Goal: Obtain resource: Download file/media

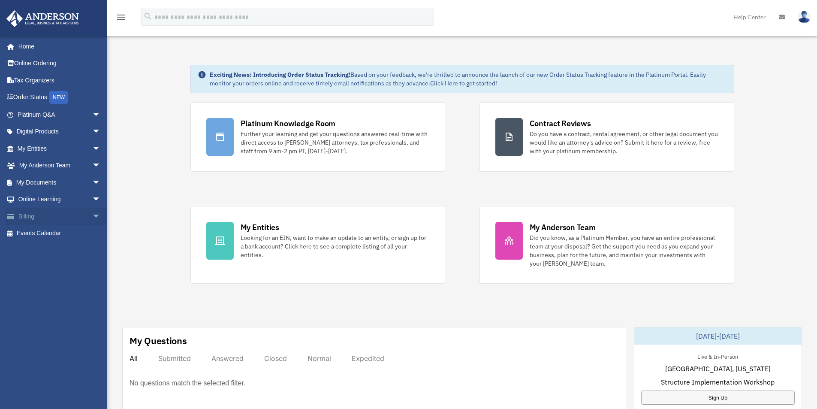
click at [55, 216] on link "Billing arrow_drop_down" at bounding box center [60, 216] width 108 height 17
click at [92, 219] on span "arrow_drop_down" at bounding box center [100, 217] width 17 height 18
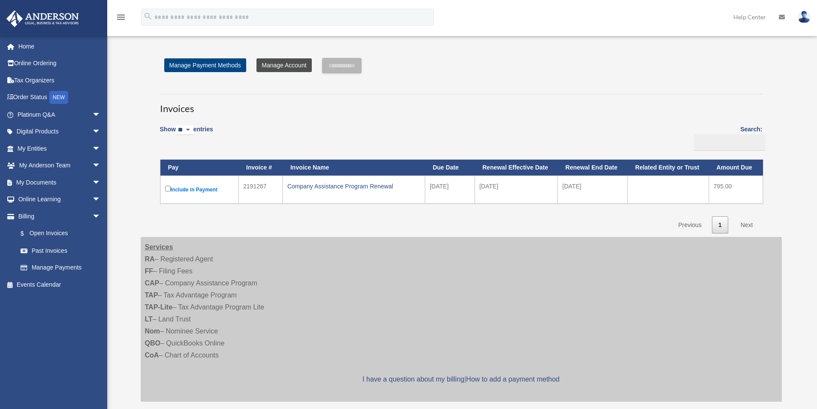
click at [291, 68] on link "Manage Account" at bounding box center [283, 65] width 55 height 14
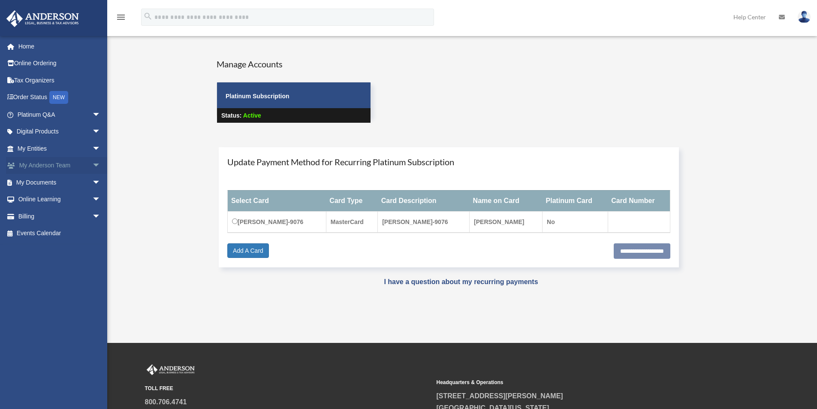
click at [57, 162] on link "My Anderson Team arrow_drop_down" at bounding box center [60, 165] width 108 height 17
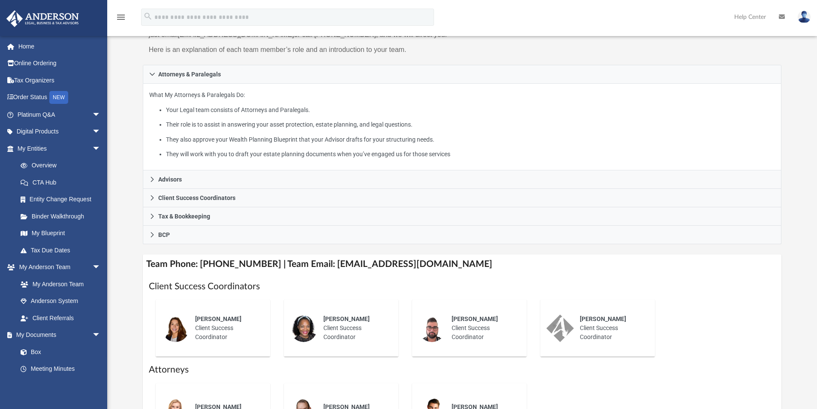
scroll to position [172, 0]
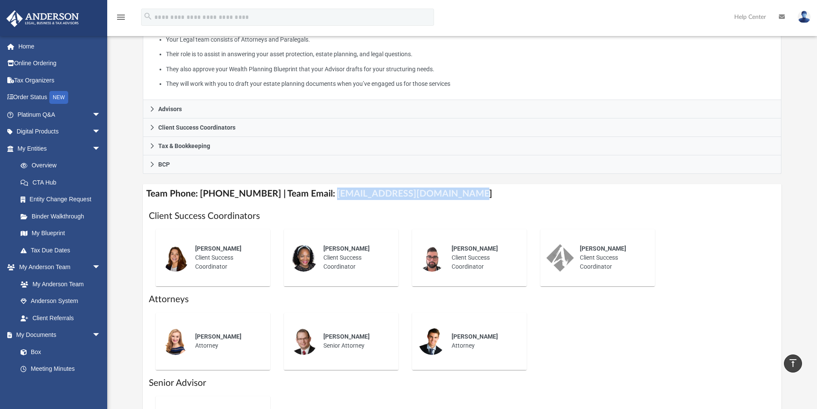
drag, startPoint x: 321, startPoint y: 194, endPoint x: 454, endPoint y: 198, distance: 133.4
click at [454, 198] on h4 "Team Phone: (725) 201-7545 | Team Email: myteam@andersonadvisors.com" at bounding box center [462, 193] width 639 height 19
copy h4 "myteam@andersonadvisors.com"
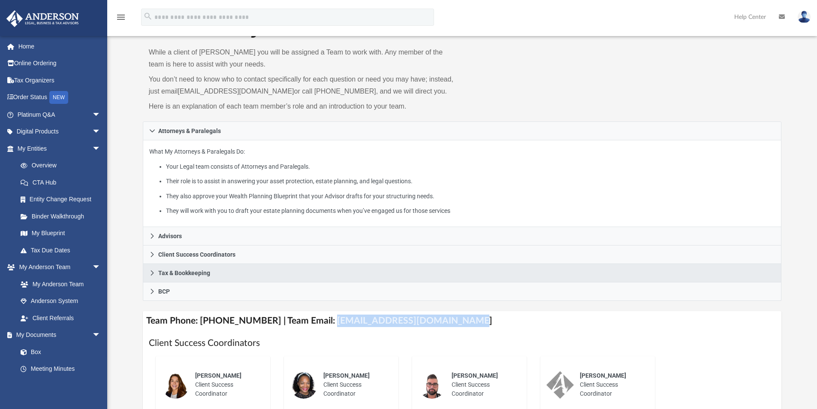
scroll to position [0, 0]
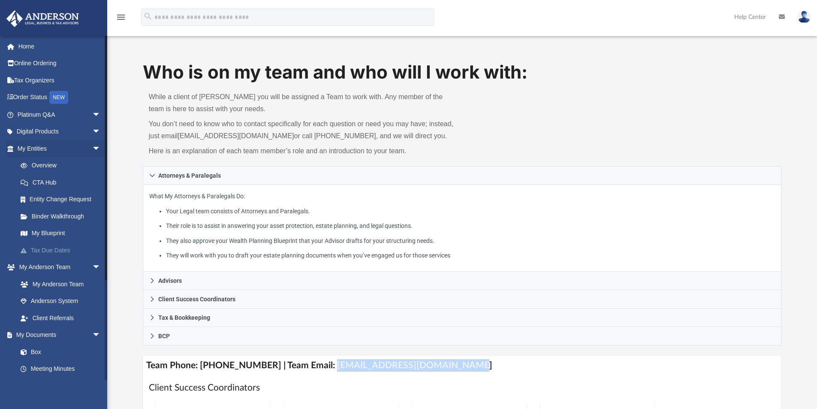
click at [60, 256] on link "Tax Due Dates" at bounding box center [63, 249] width 102 height 17
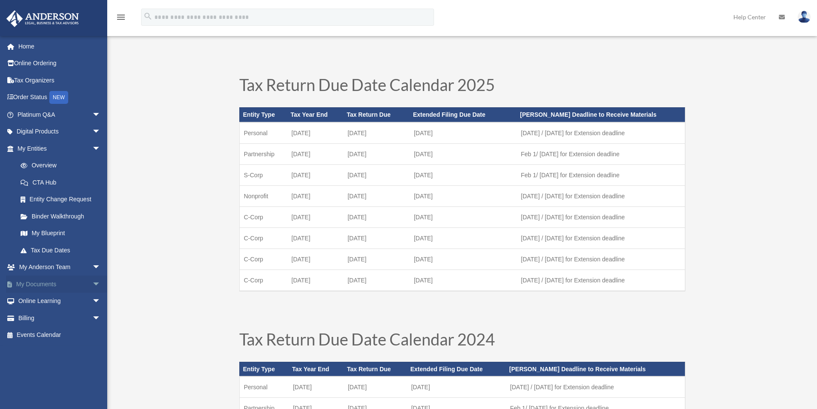
click at [59, 281] on link "My Documents arrow_drop_down" at bounding box center [60, 283] width 108 height 17
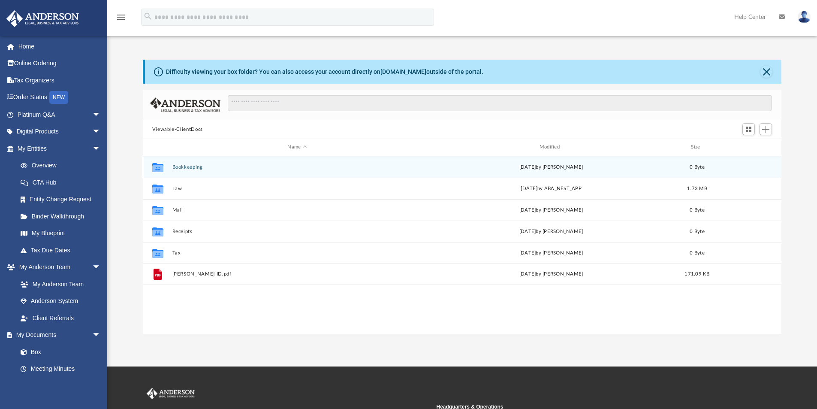
scroll to position [189, 632]
click at [180, 169] on button "Bookkeeping" at bounding box center [297, 167] width 250 height 6
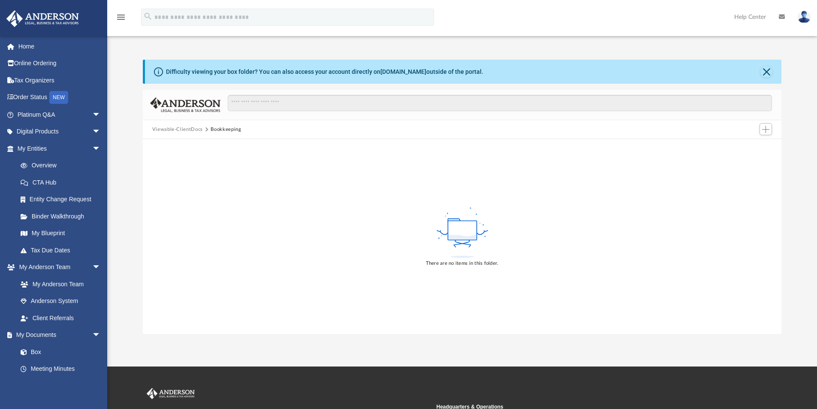
click at [196, 133] on button "Viewable-ClientDocs" at bounding box center [177, 130] width 51 height 8
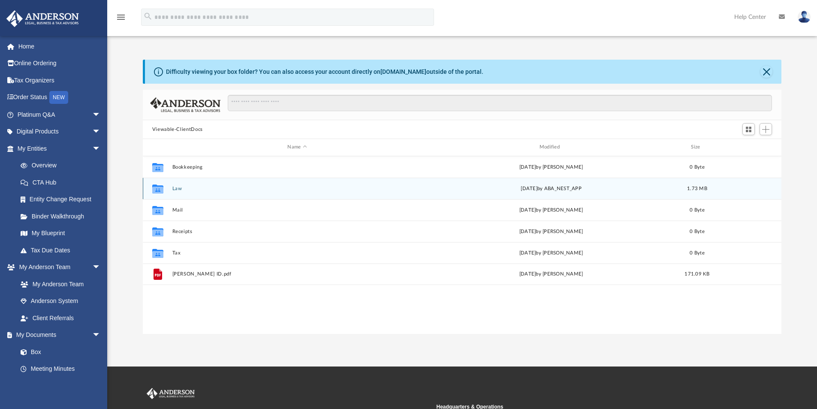
click at [169, 190] on div "Collaborated Folder Law Mon Jul 21 2025 by ABA_NEST_APP 1.73 MB" at bounding box center [462, 188] width 639 height 21
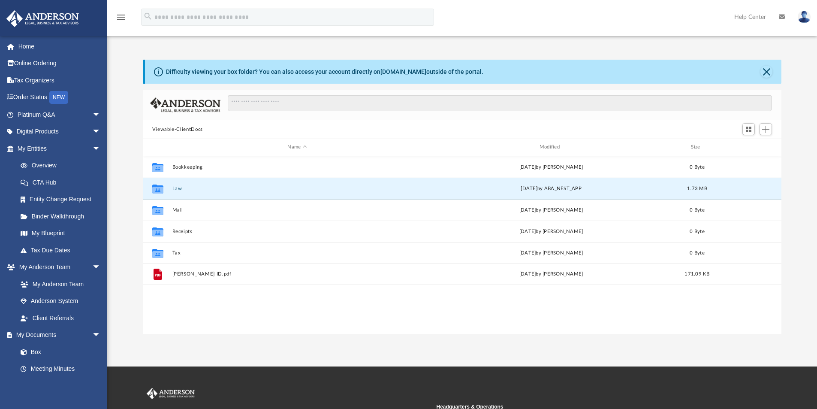
click at [176, 190] on button "Law" at bounding box center [297, 189] width 250 height 6
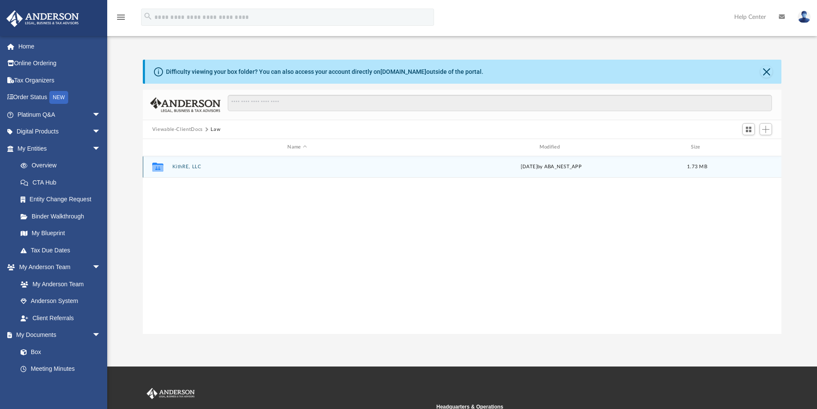
click at [190, 172] on div "Collaborated Folder KithRE, LLC Mon Jul 21 2025 by ABA_NEST_APP 1.73 MB" at bounding box center [462, 166] width 639 height 21
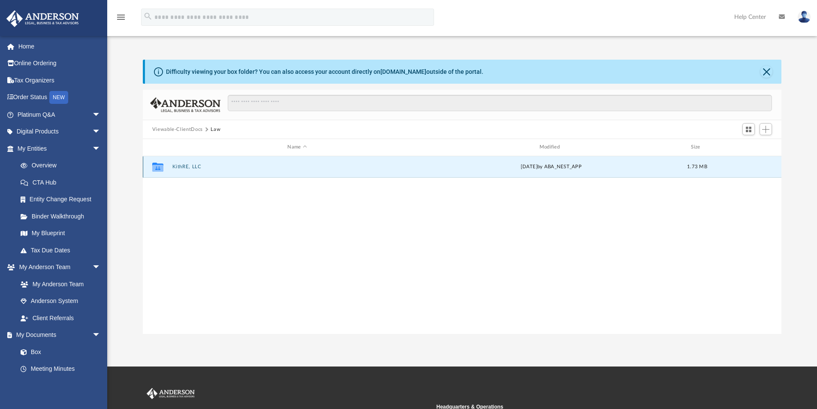
click at [184, 166] on button "KithRE, LLC" at bounding box center [297, 167] width 250 height 6
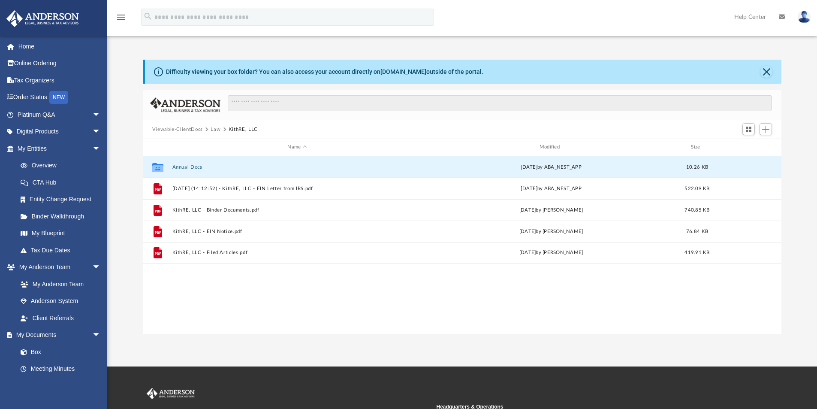
click at [194, 166] on button "Annual Docs" at bounding box center [297, 167] width 250 height 6
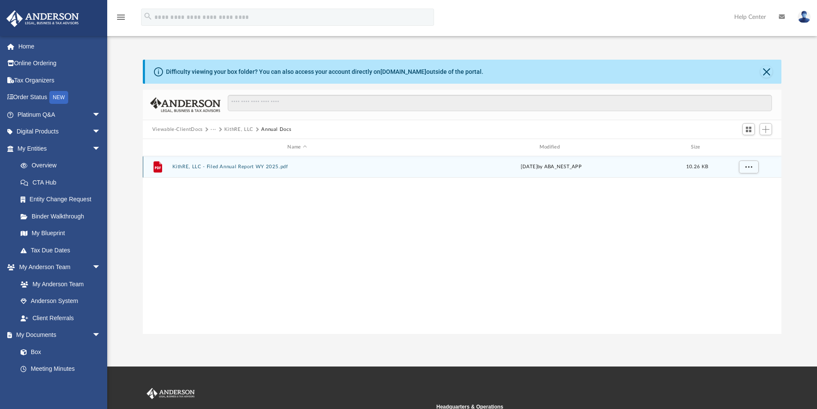
click at [248, 164] on button "KithRE, LLC - Filed Annual Report WY 2025.pdf" at bounding box center [297, 167] width 250 height 6
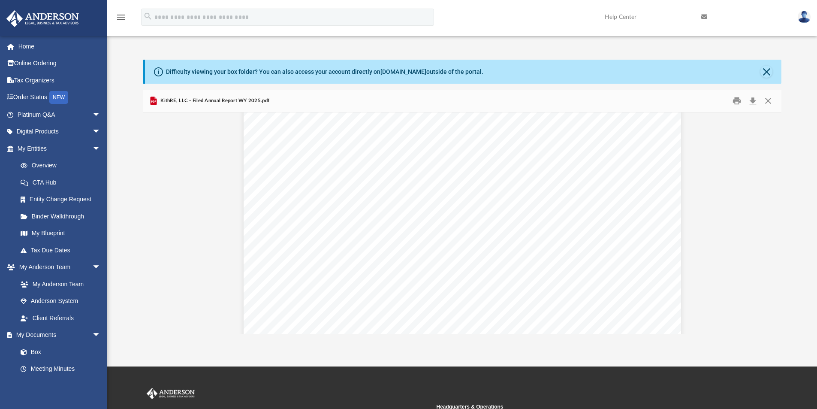
scroll to position [0, 0]
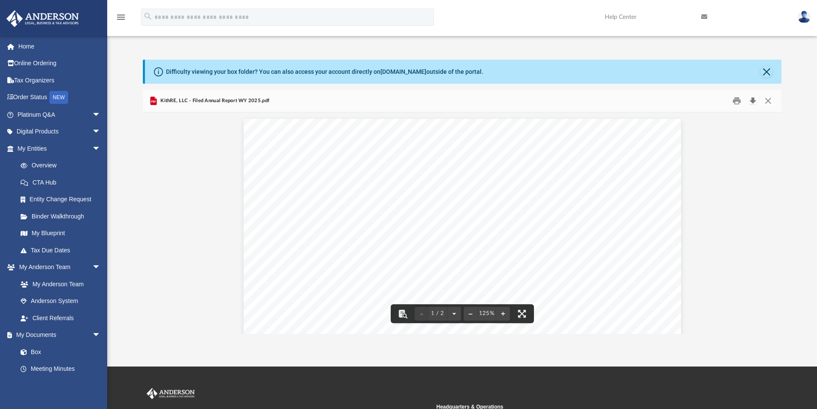
click at [751, 100] on button "Download" at bounding box center [752, 100] width 15 height 13
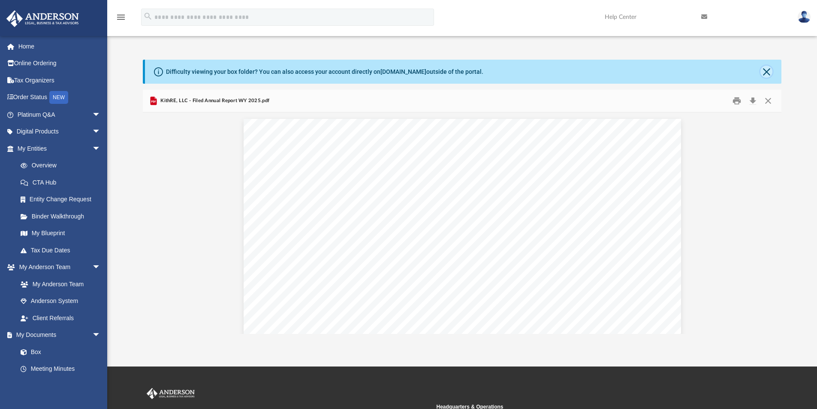
click at [766, 71] on button "Close" at bounding box center [766, 72] width 12 height 12
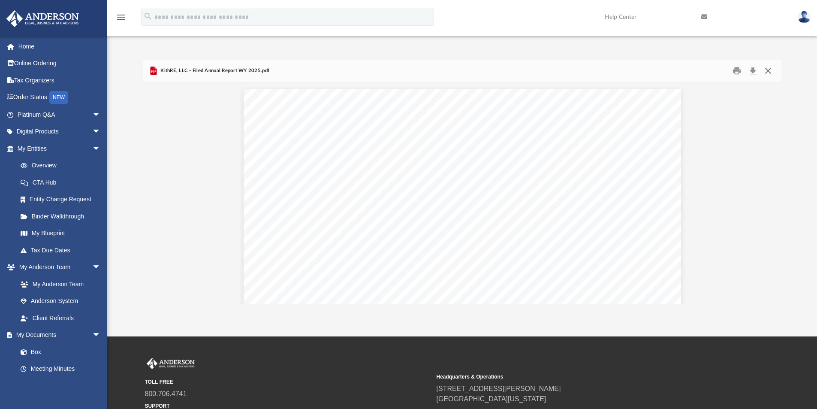
click at [771, 72] on button "Close" at bounding box center [767, 70] width 15 height 13
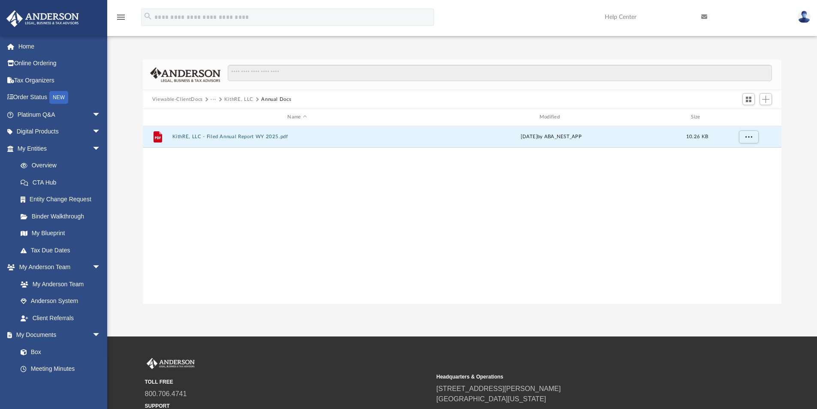
click at [237, 99] on button "KithRE, LLC" at bounding box center [238, 100] width 29 height 8
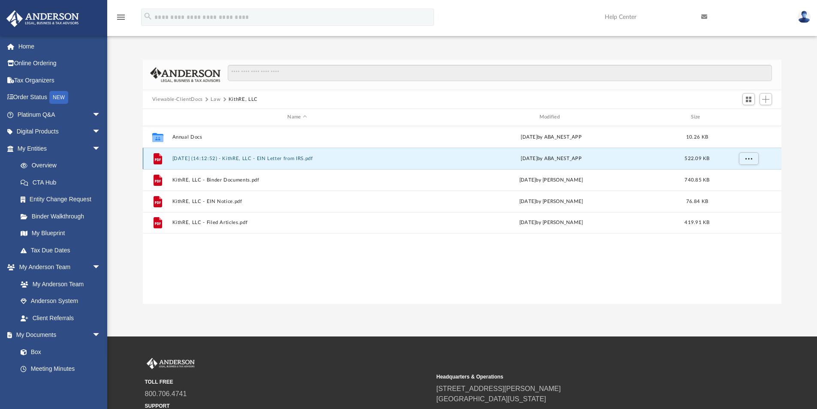
click at [248, 160] on button "2024.10.09 (14:12:52) - KithRE, LLC - EIN Letter from IRS.pdf" at bounding box center [297, 159] width 250 height 6
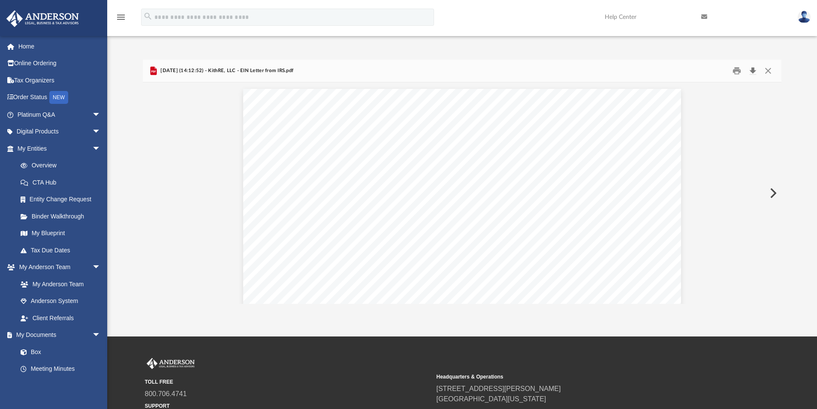
click at [750, 72] on button "Download" at bounding box center [752, 70] width 15 height 13
click at [765, 76] on button "Close" at bounding box center [767, 70] width 15 height 13
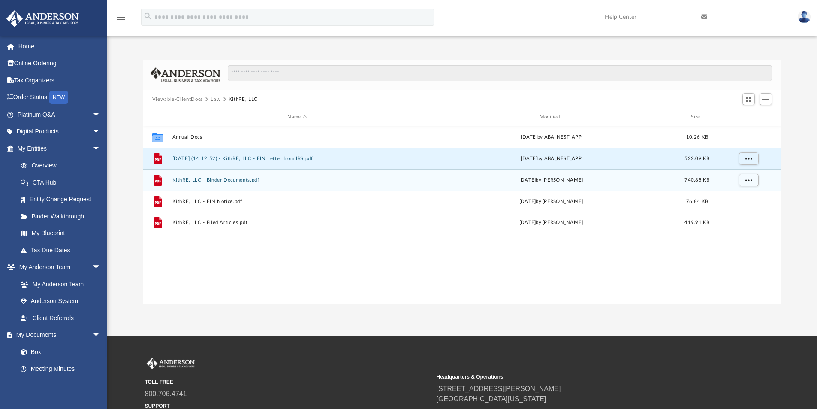
click at [239, 185] on div "File KithRE, LLC - Binder Documents.pdf Fri Sep 27 2024 by Joyce Johnson 740.85…" at bounding box center [462, 179] width 639 height 21
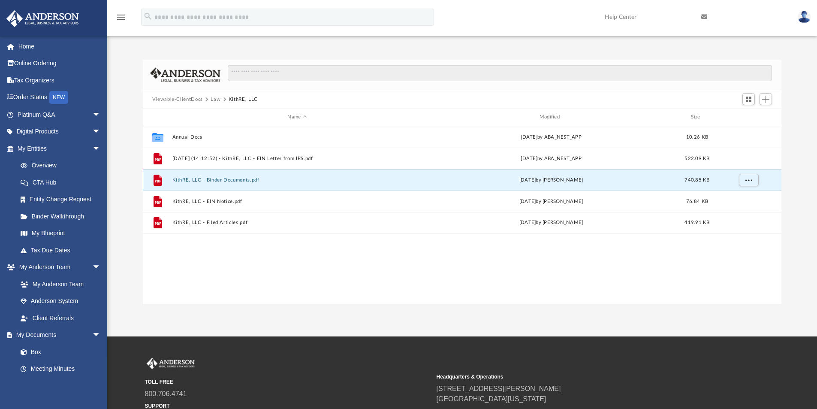
click at [244, 178] on button "KithRE, LLC - Binder Documents.pdf" at bounding box center [297, 180] width 250 height 6
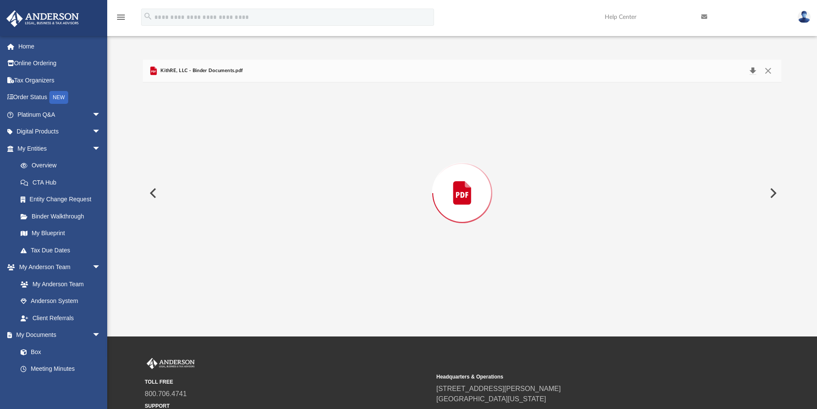
scroll to position [5790, 0]
click at [750, 72] on button "Download" at bounding box center [752, 70] width 15 height 13
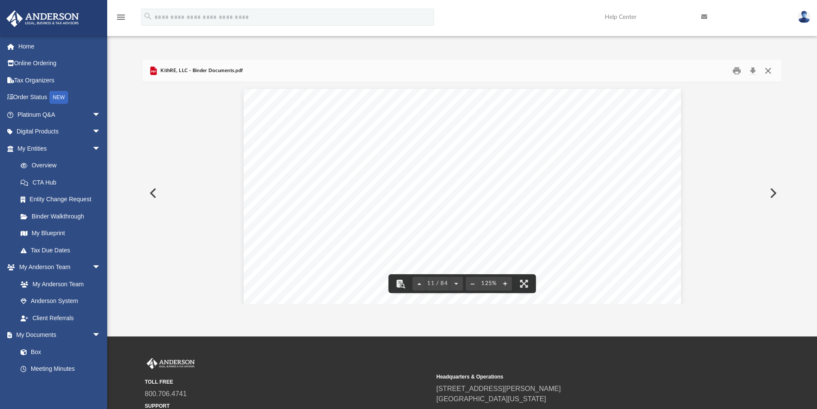
click at [771, 71] on button "Close" at bounding box center [767, 70] width 15 height 13
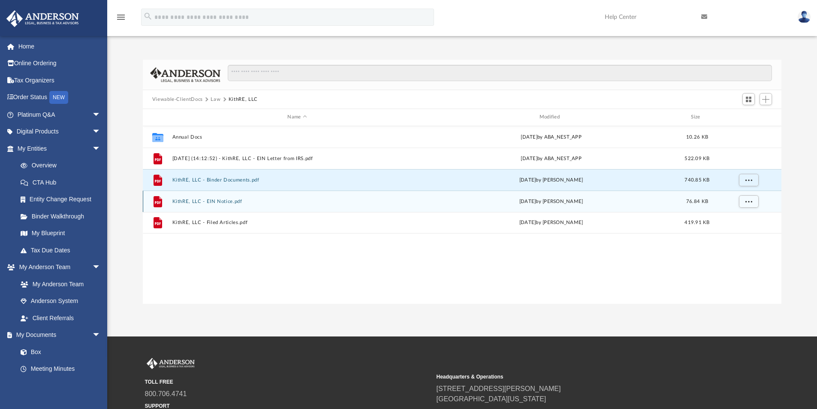
click at [220, 200] on button "KithRE, LLC - EIN Notice.pdf" at bounding box center [297, 202] width 250 height 6
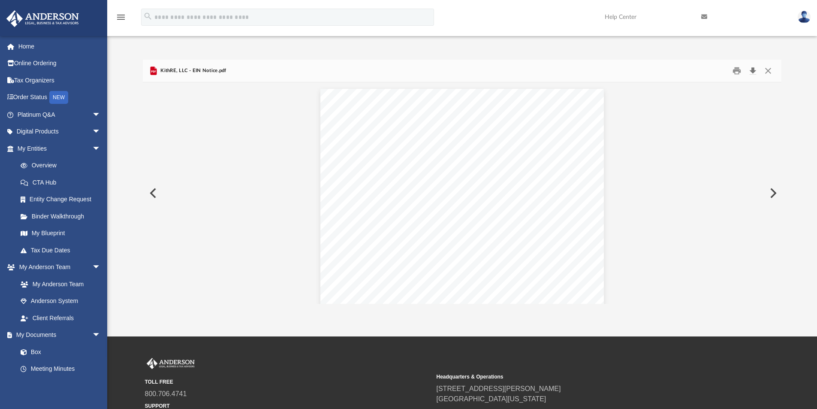
click at [751, 72] on button "Download" at bounding box center [752, 70] width 15 height 13
click at [769, 70] on button "Close" at bounding box center [767, 70] width 15 height 13
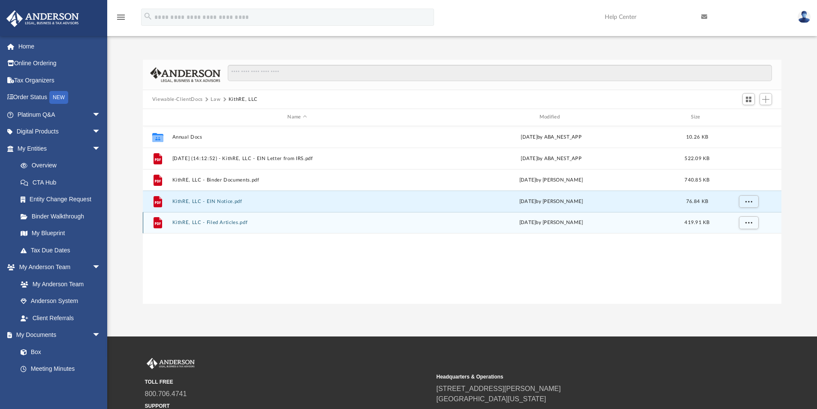
click at [184, 221] on button "KithRE, LLC - Filed Articles.pdf" at bounding box center [297, 223] width 250 height 6
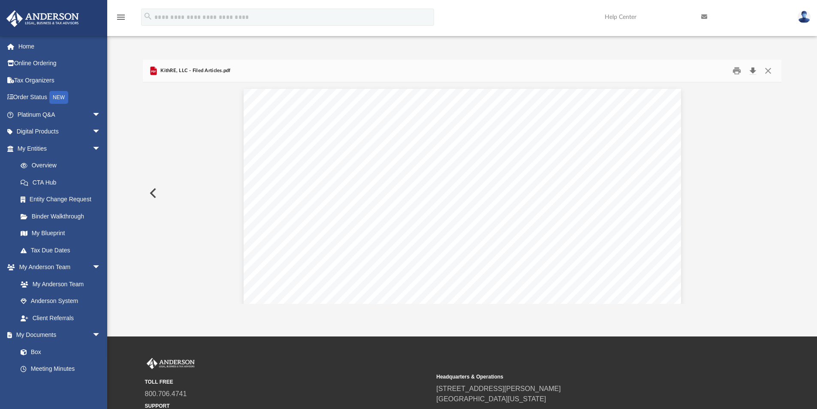
click at [754, 71] on button "Download" at bounding box center [752, 70] width 15 height 13
click at [764, 68] on button "Close" at bounding box center [767, 70] width 15 height 13
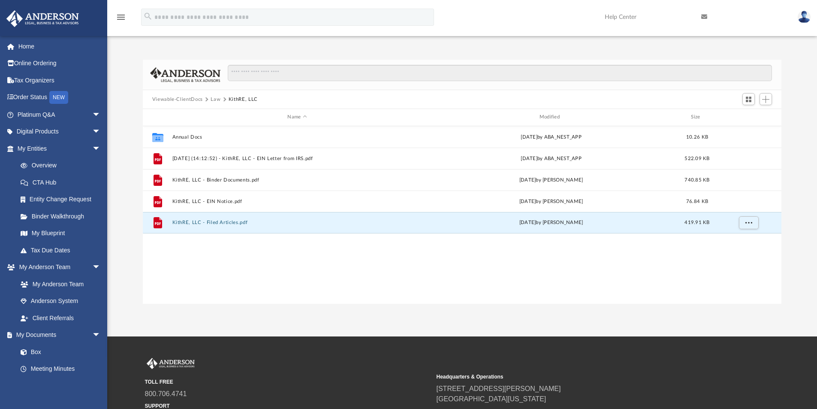
click at [211, 96] on button "Law" at bounding box center [216, 100] width 10 height 8
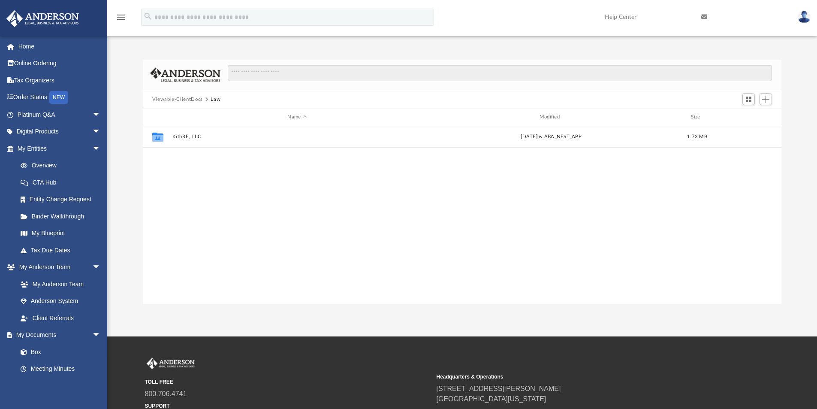
click at [188, 96] on button "Viewable-ClientDocs" at bounding box center [177, 100] width 51 height 8
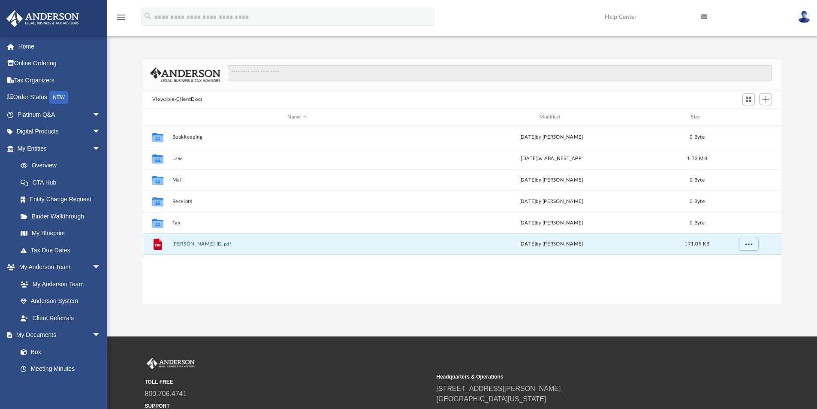
click at [188, 243] on button "Andrew FinCEN ID.pdf" at bounding box center [297, 244] width 250 height 6
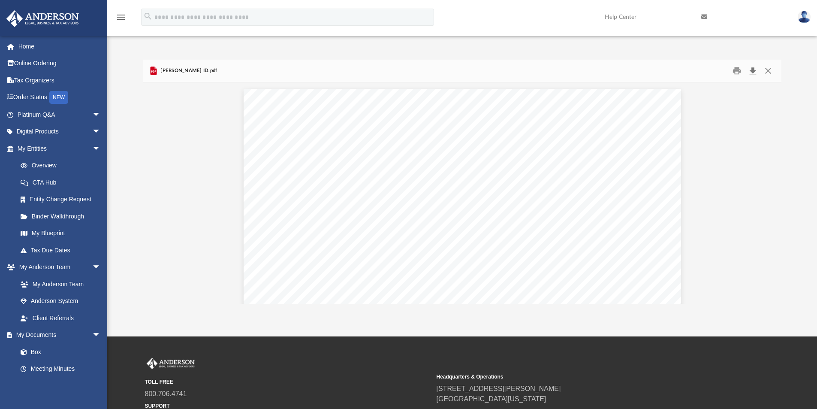
click at [753, 71] on button "Download" at bounding box center [752, 70] width 15 height 13
click at [764, 75] on button "Close" at bounding box center [767, 70] width 15 height 13
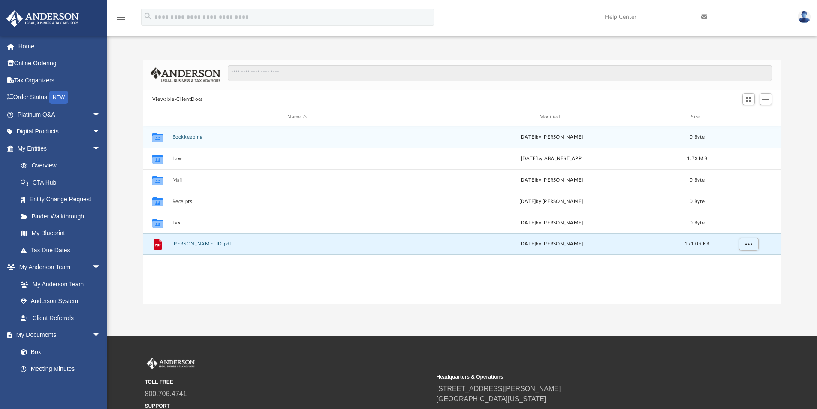
click at [183, 133] on div "Collaborated Folder Bookkeeping Tue Sep 24 2024 by Kaelyn Blunt 0 Byte" at bounding box center [462, 136] width 639 height 21
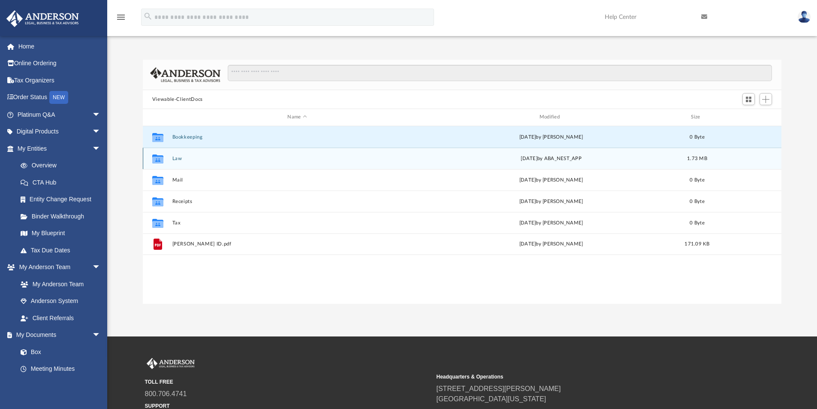
click at [178, 163] on div "Collaborated Folder Law Mon Jul 21 2025 by ABA_NEST_APP 1.73 MB" at bounding box center [462, 158] width 639 height 21
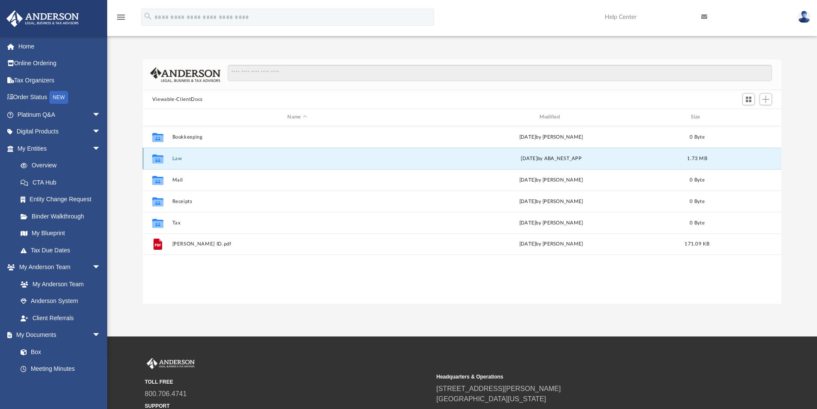
click at [178, 162] on div "Collaborated Folder Law Mon Jul 21 2025 by ABA_NEST_APP 1.73 MB" at bounding box center [462, 158] width 639 height 21
click at [178, 159] on button "Law" at bounding box center [297, 159] width 250 height 6
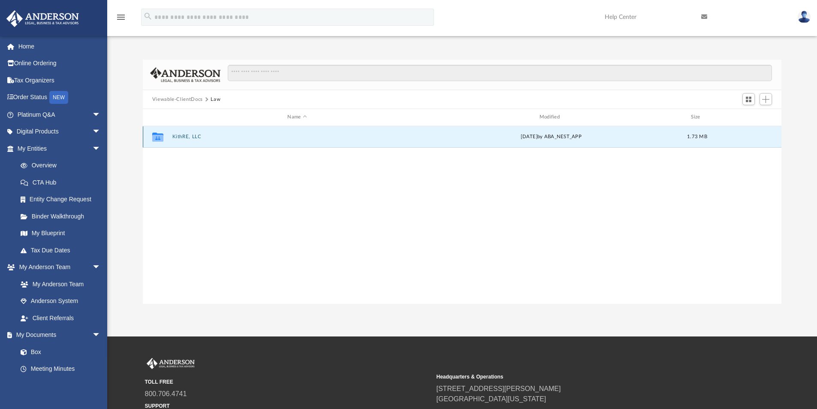
click at [187, 137] on button "KithRE, LLC" at bounding box center [297, 137] width 250 height 6
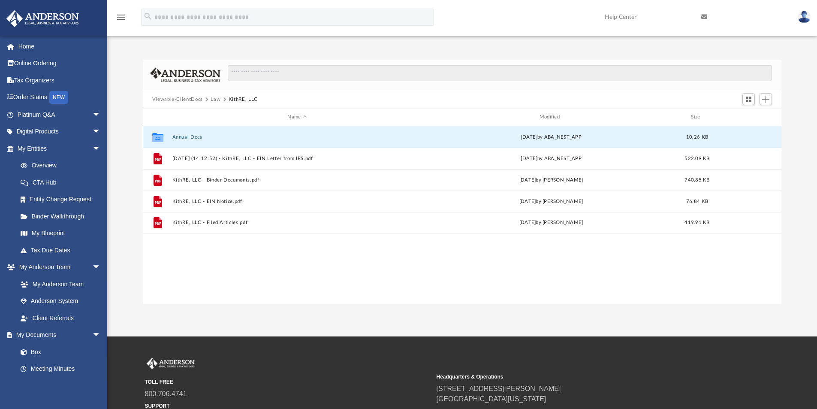
click at [194, 138] on button "Annual Docs" at bounding box center [297, 137] width 250 height 6
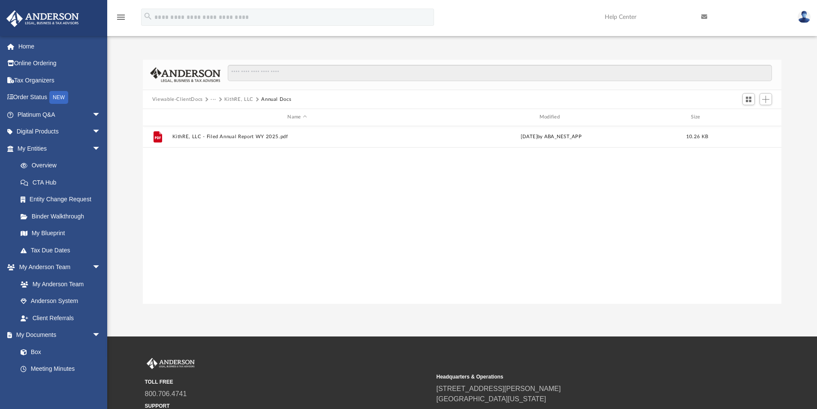
click at [227, 100] on button "KithRE, LLC" at bounding box center [238, 100] width 29 height 8
click at [238, 100] on div "Viewable-ClientDocs ··· KithRE, LLC Annual Docs" at bounding box center [225, 100] width 147 height 8
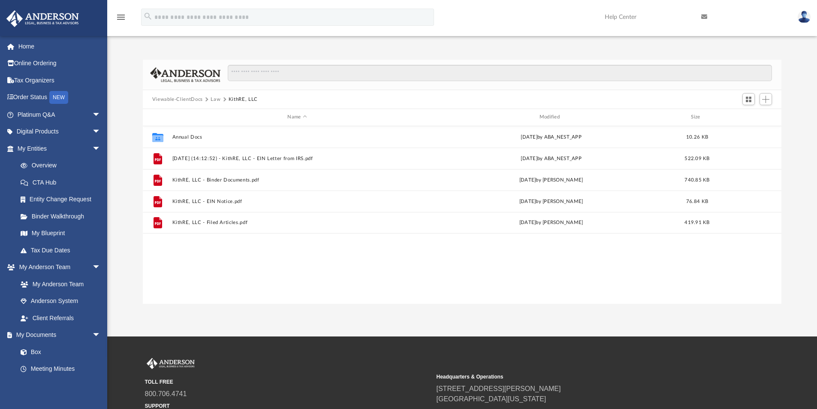
click at [212, 96] on button "Law" at bounding box center [216, 100] width 10 height 8
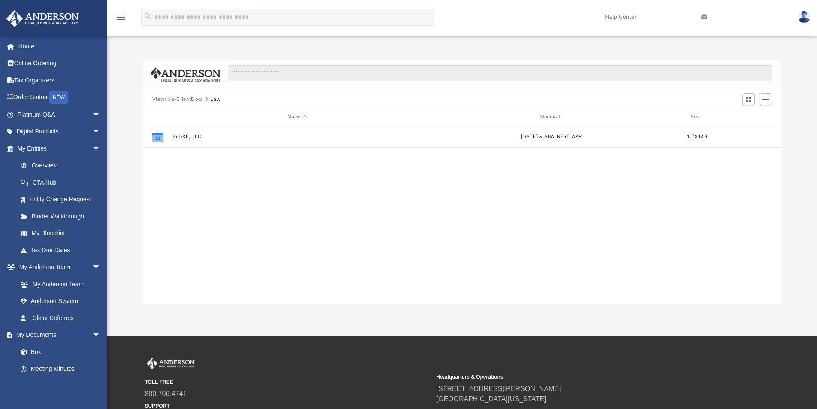
click at [187, 100] on button "Viewable-ClientDocs" at bounding box center [177, 100] width 51 height 8
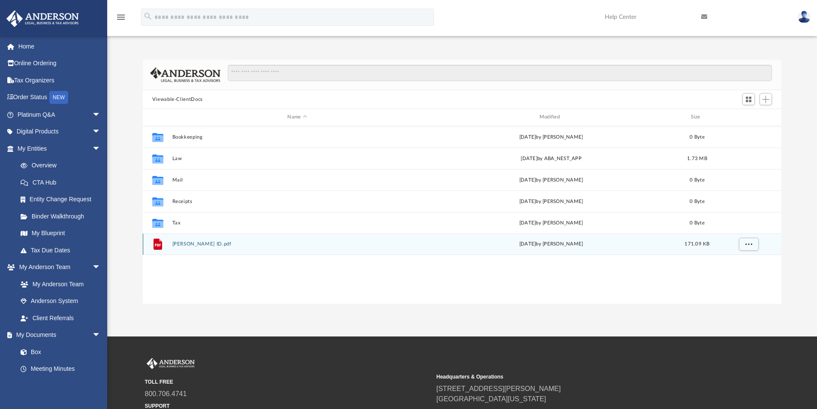
click at [196, 246] on button "Andrew FinCEN ID.pdf" at bounding box center [297, 244] width 250 height 6
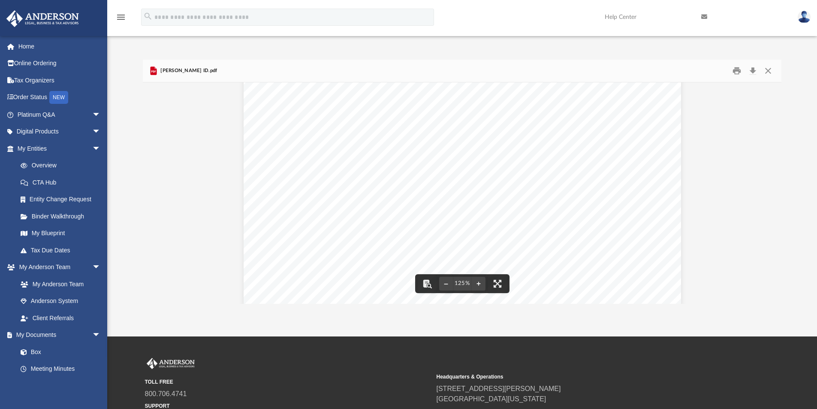
scroll to position [43, 0]
click at [769, 69] on button "Close" at bounding box center [767, 70] width 15 height 13
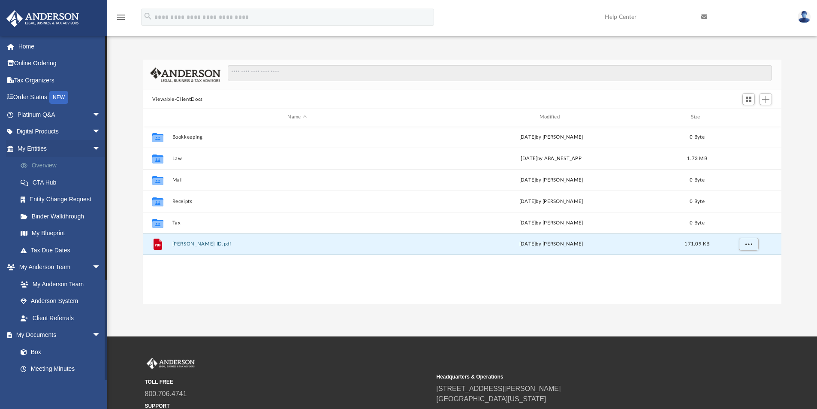
click at [48, 168] on link "Overview" at bounding box center [63, 165] width 102 height 17
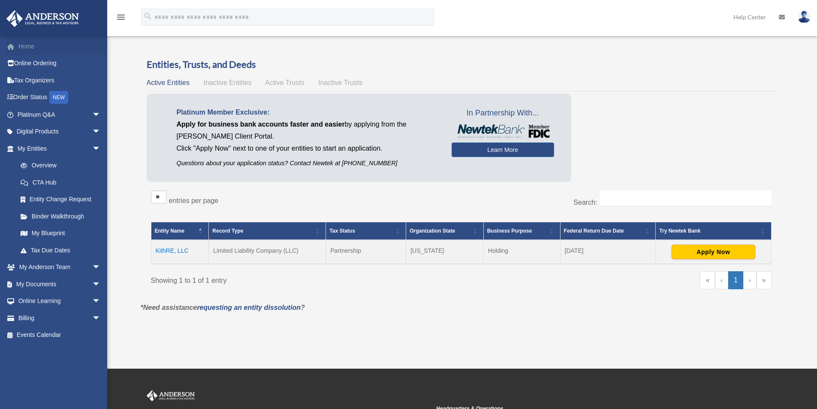
click at [23, 50] on link "Home" at bounding box center [60, 46] width 108 height 17
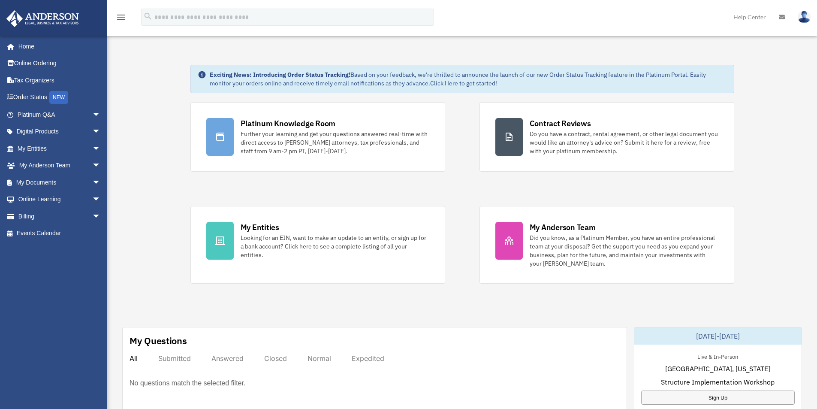
click at [805, 16] on img at bounding box center [804, 17] width 13 height 12
click at [645, 74] on link "Logout" at bounding box center [676, 75] width 86 height 18
